Goal: Register for event/course

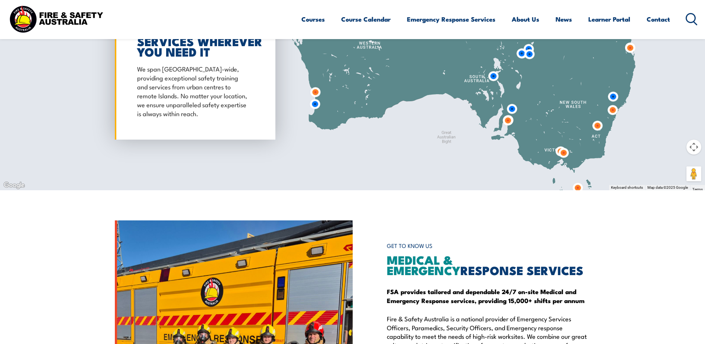
scroll to position [694, 0]
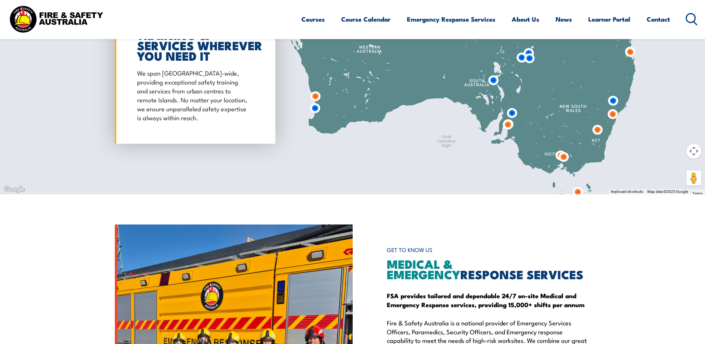
click at [579, 188] on img at bounding box center [578, 192] width 20 height 20
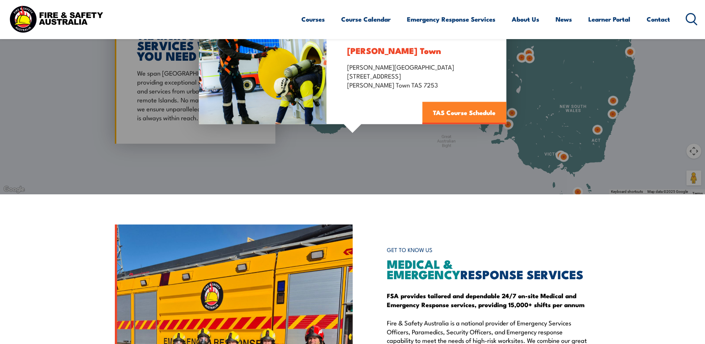
click at [436, 114] on link "TAS Course Schedule" at bounding box center [464, 112] width 84 height 22
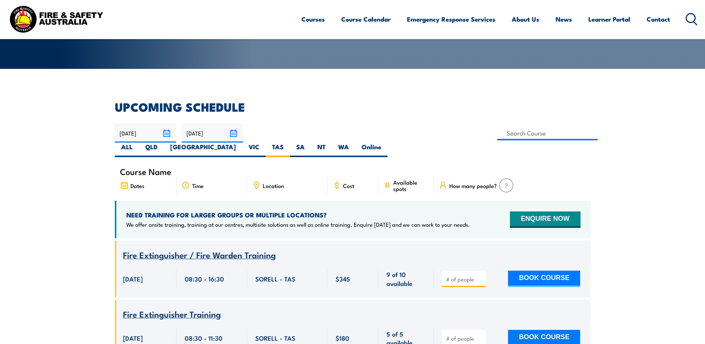
scroll to position [134, 0]
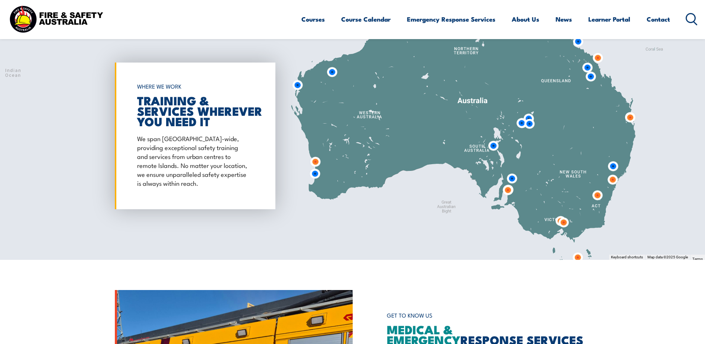
scroll to position [694, 0]
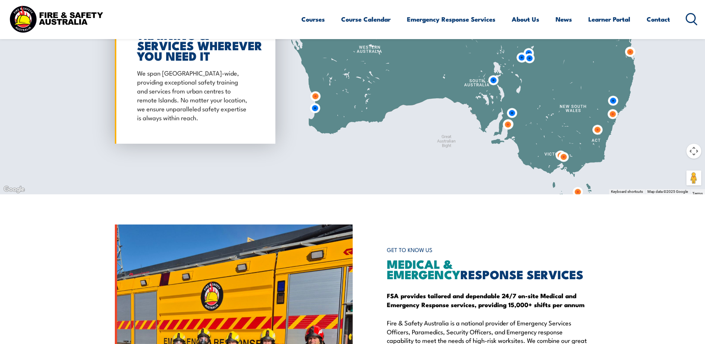
click at [638, 170] on div at bounding box center [352, 70] width 705 height 248
drag, startPoint x: 698, startPoint y: 152, endPoint x: 691, endPoint y: 149, distance: 7.4
click at [691, 149] on button "Map camera controls" at bounding box center [694, 150] width 15 height 15
click at [673, 170] on button "Zoom out" at bounding box center [675, 169] width 15 height 15
click at [658, 172] on button "Move down" at bounding box center [656, 169] width 15 height 15
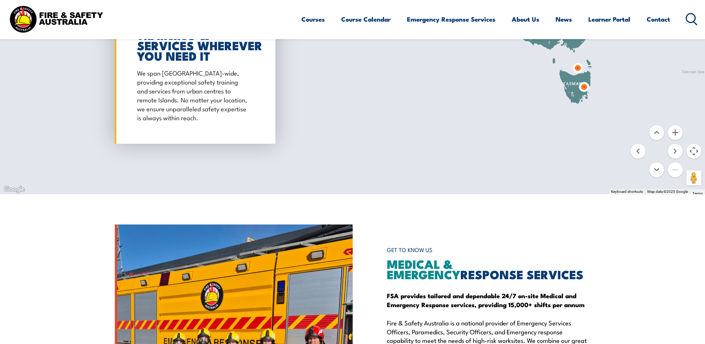
click at [584, 84] on img at bounding box center [584, 87] width 20 height 20
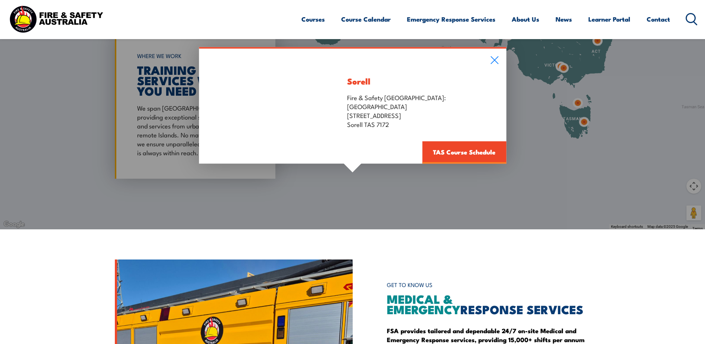
scroll to position [619, 0]
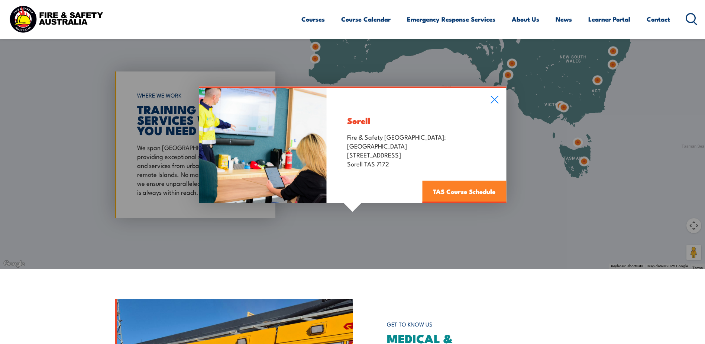
click at [447, 189] on link "TAS Course Schedule" at bounding box center [464, 191] width 84 height 22
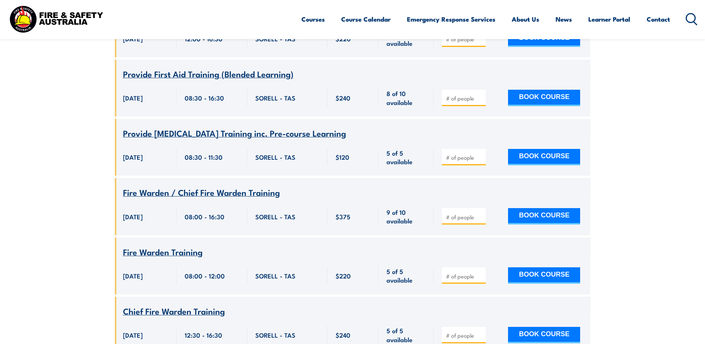
scroll to position [915, 0]
